Goal: Find specific page/section: Find specific page/section

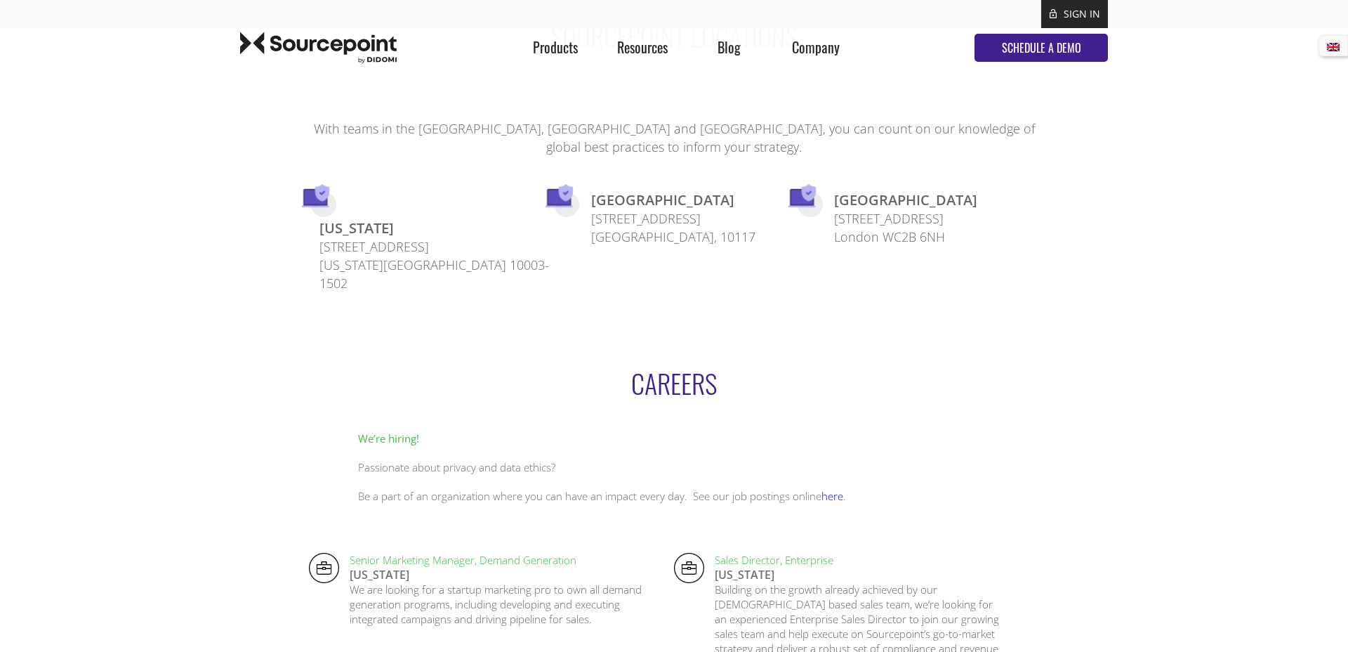
scroll to position [3259, 0]
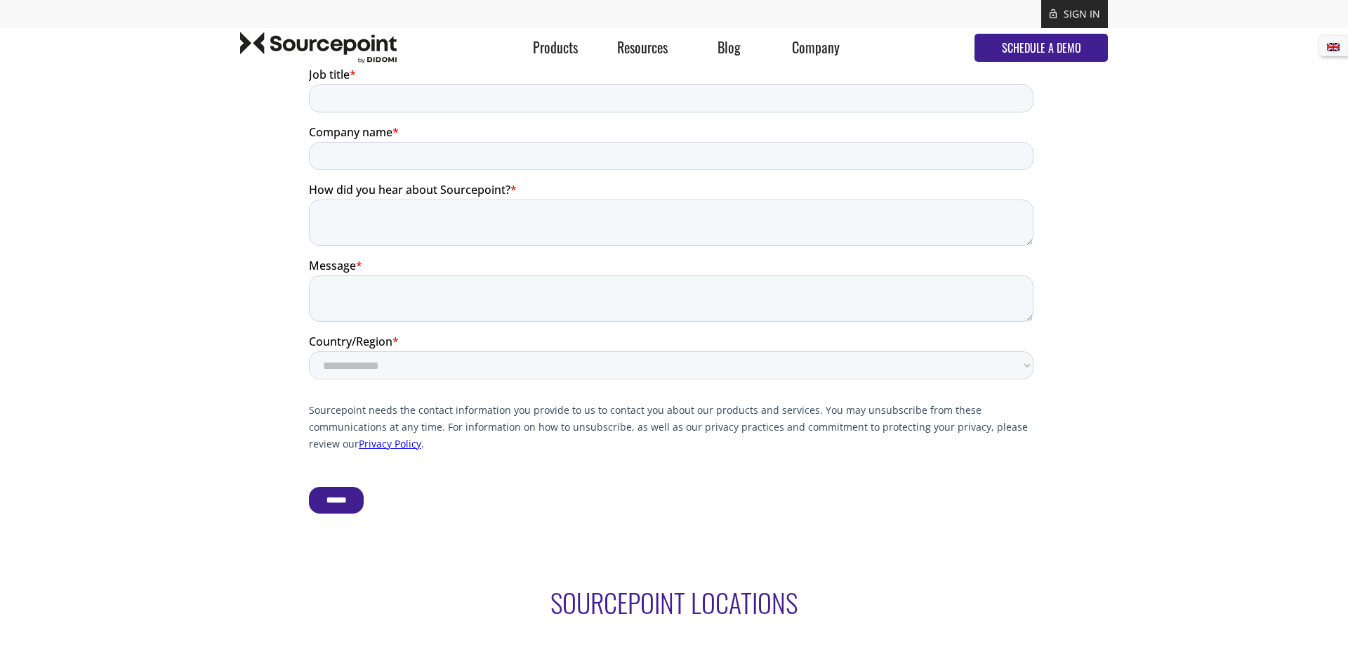
scroll to position [2992, 0]
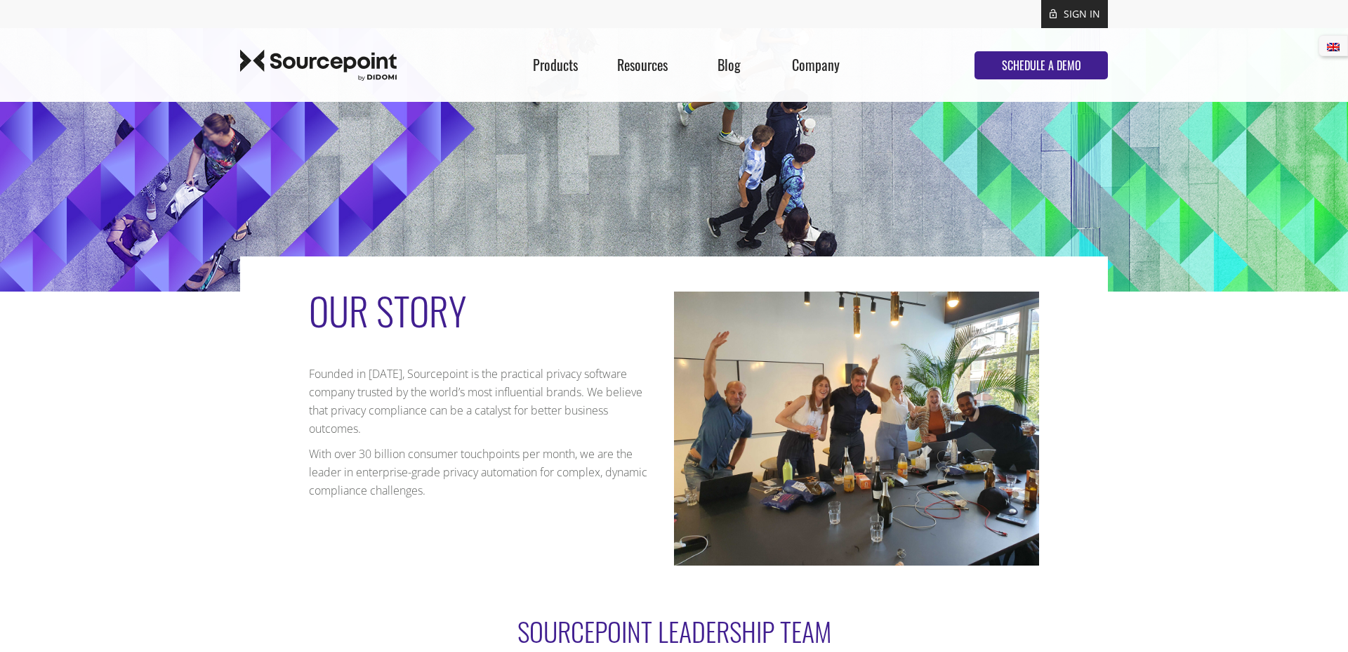
scroll to position [0, 0]
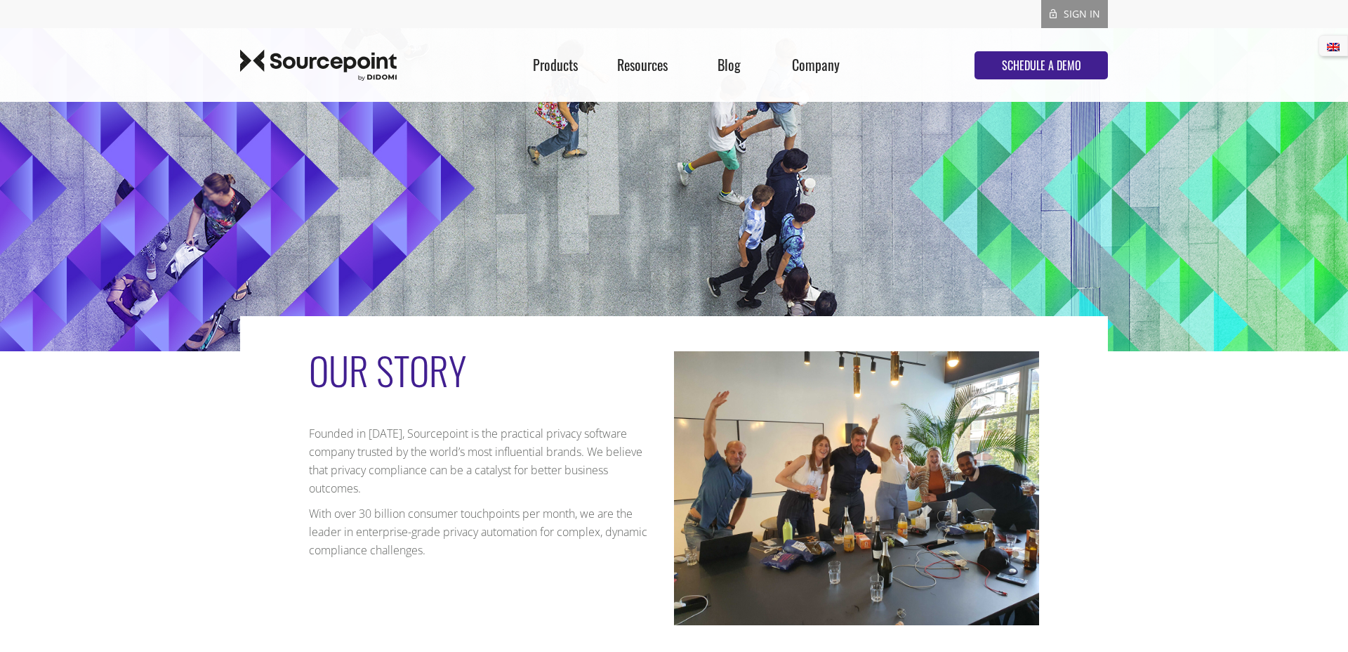
click at [1086, 8] on link "SIGN IN" at bounding box center [1082, 13] width 37 height 13
